Goal: Task Accomplishment & Management: Use online tool/utility

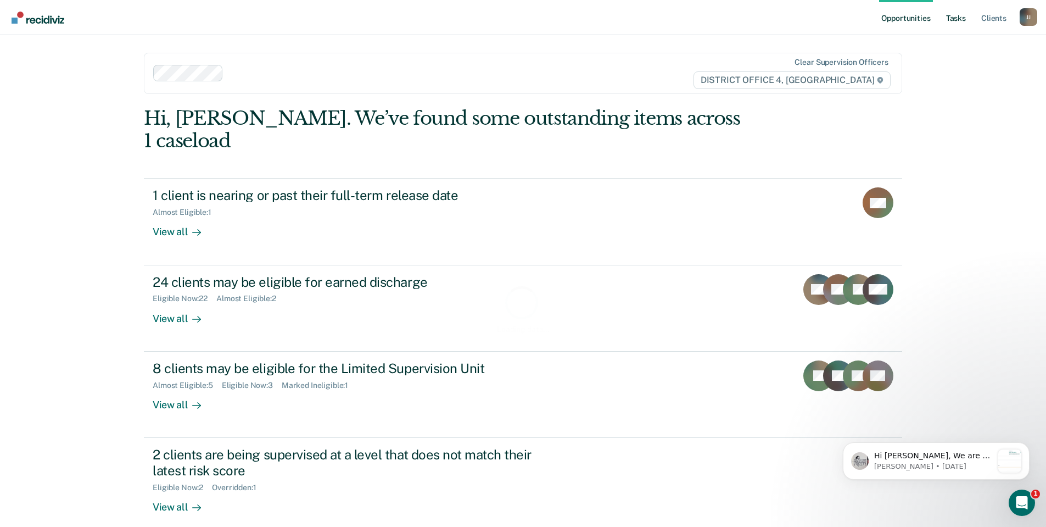
click at [957, 21] on link "Tasks" at bounding box center [956, 17] width 24 height 35
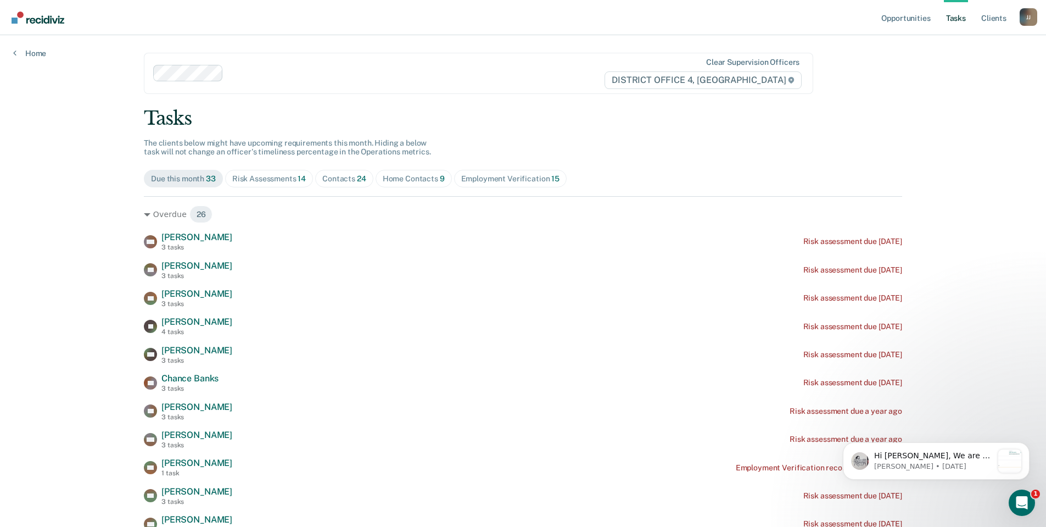
click at [334, 177] on div "Contacts 24" at bounding box center [344, 178] width 44 height 9
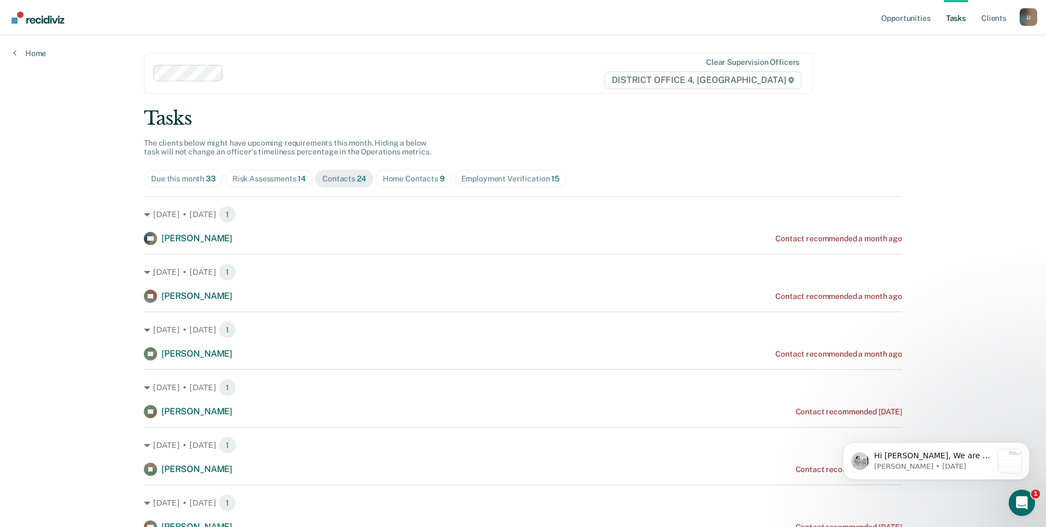
click at [408, 176] on div "Home Contacts 9" at bounding box center [414, 178] width 62 height 9
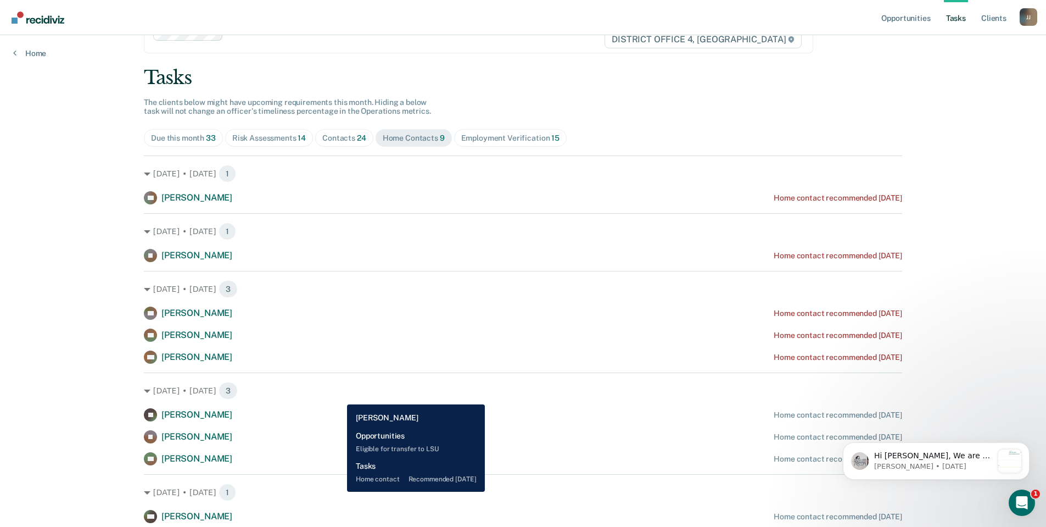
scroll to position [81, 0]
